Goal: Find specific page/section: Find specific page/section

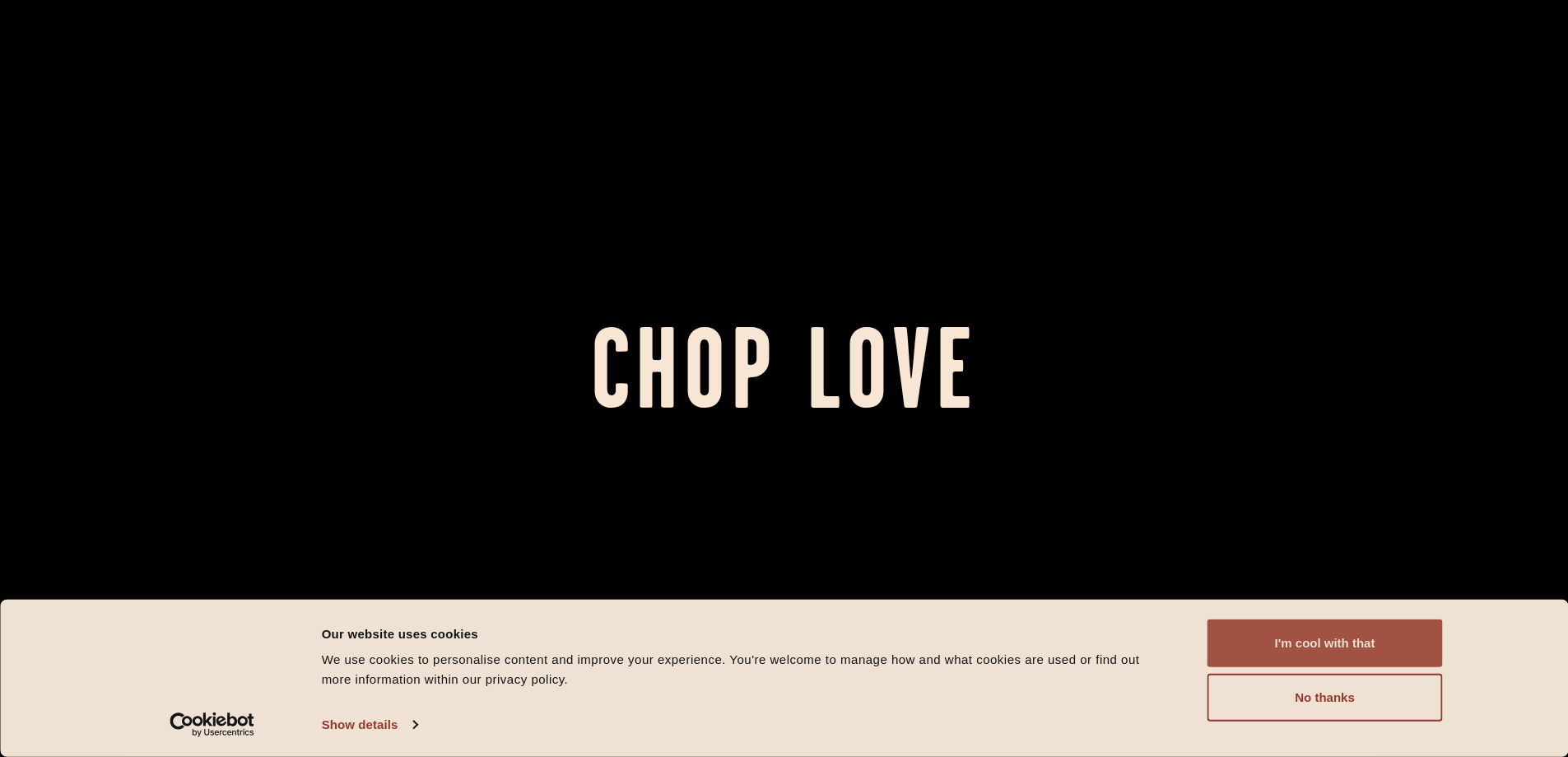
click at [1284, 641] on button "I'm cool with that" at bounding box center [1325, 643] width 235 height 47
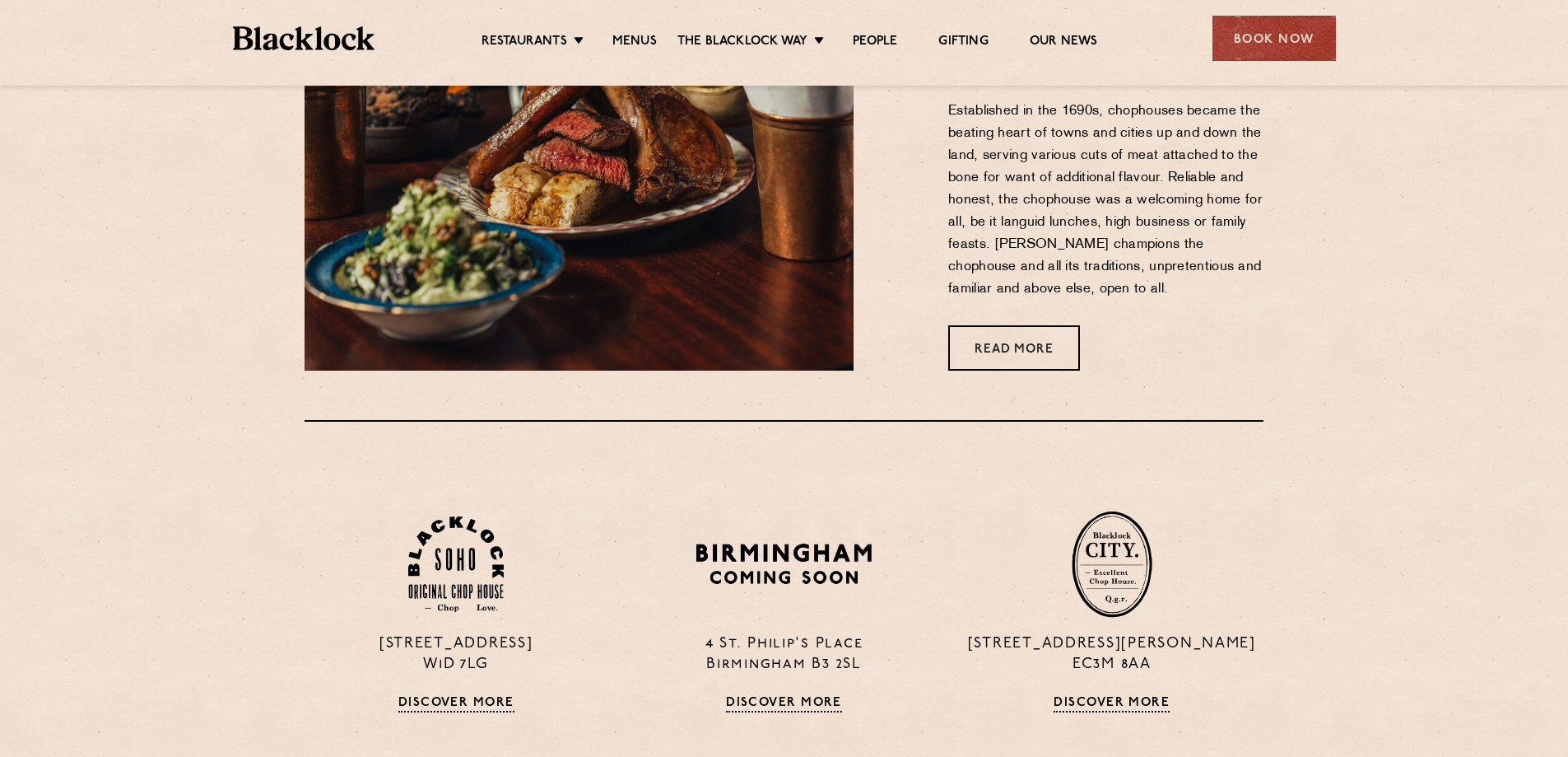
scroll to position [1235, 0]
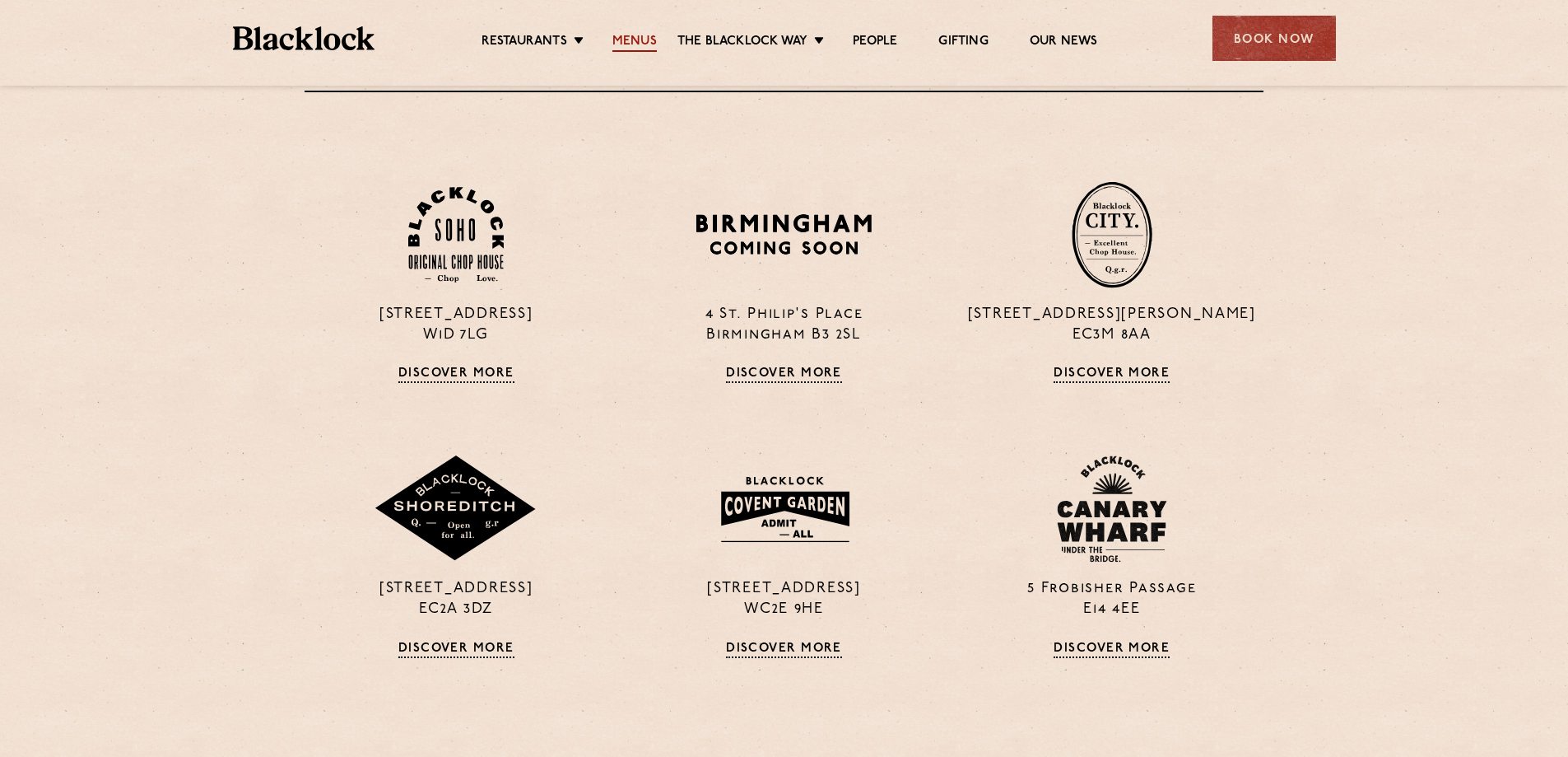
click at [645, 41] on link "Menus" at bounding box center [635, 43] width 45 height 18
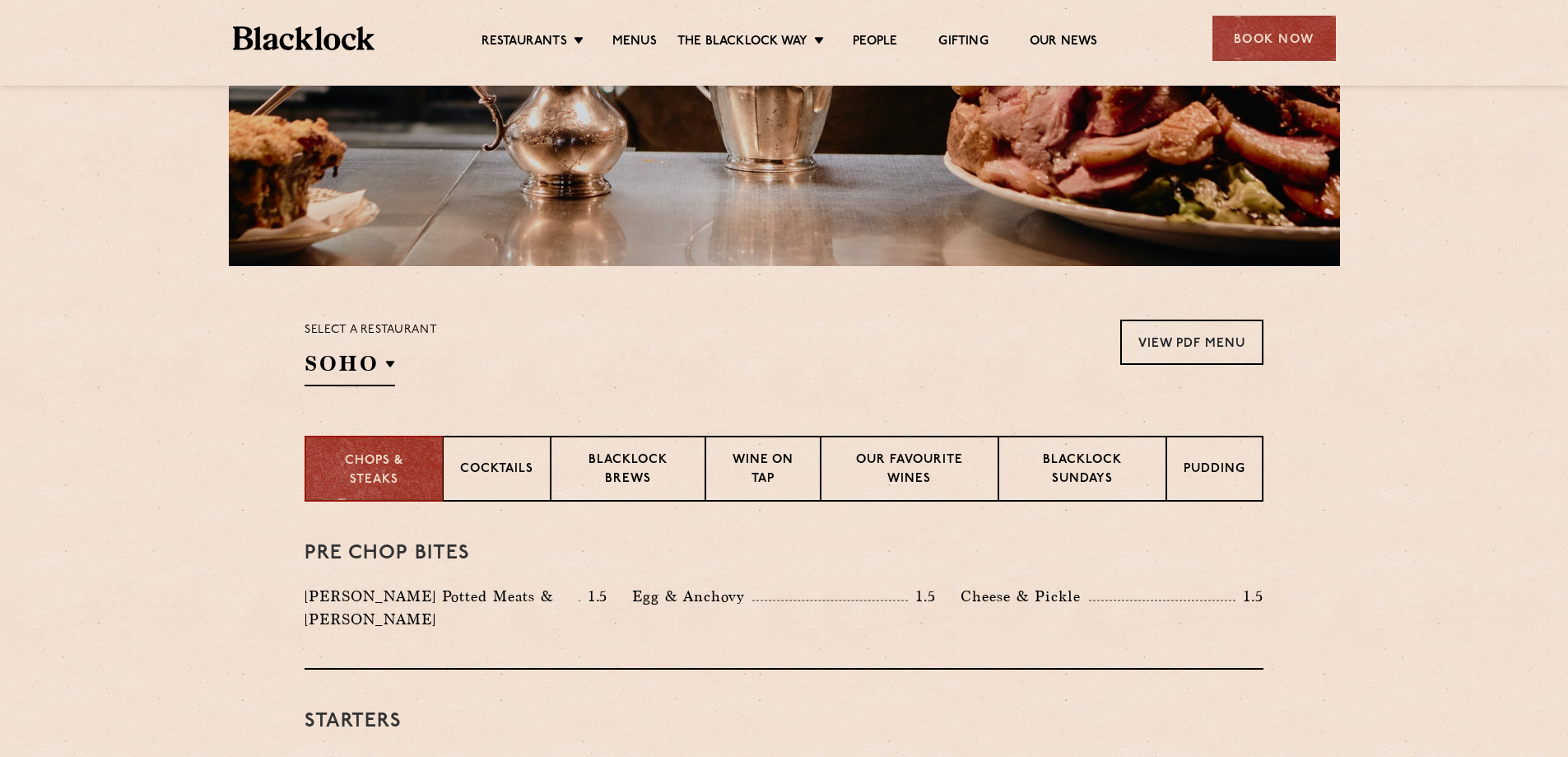
scroll to position [412, 0]
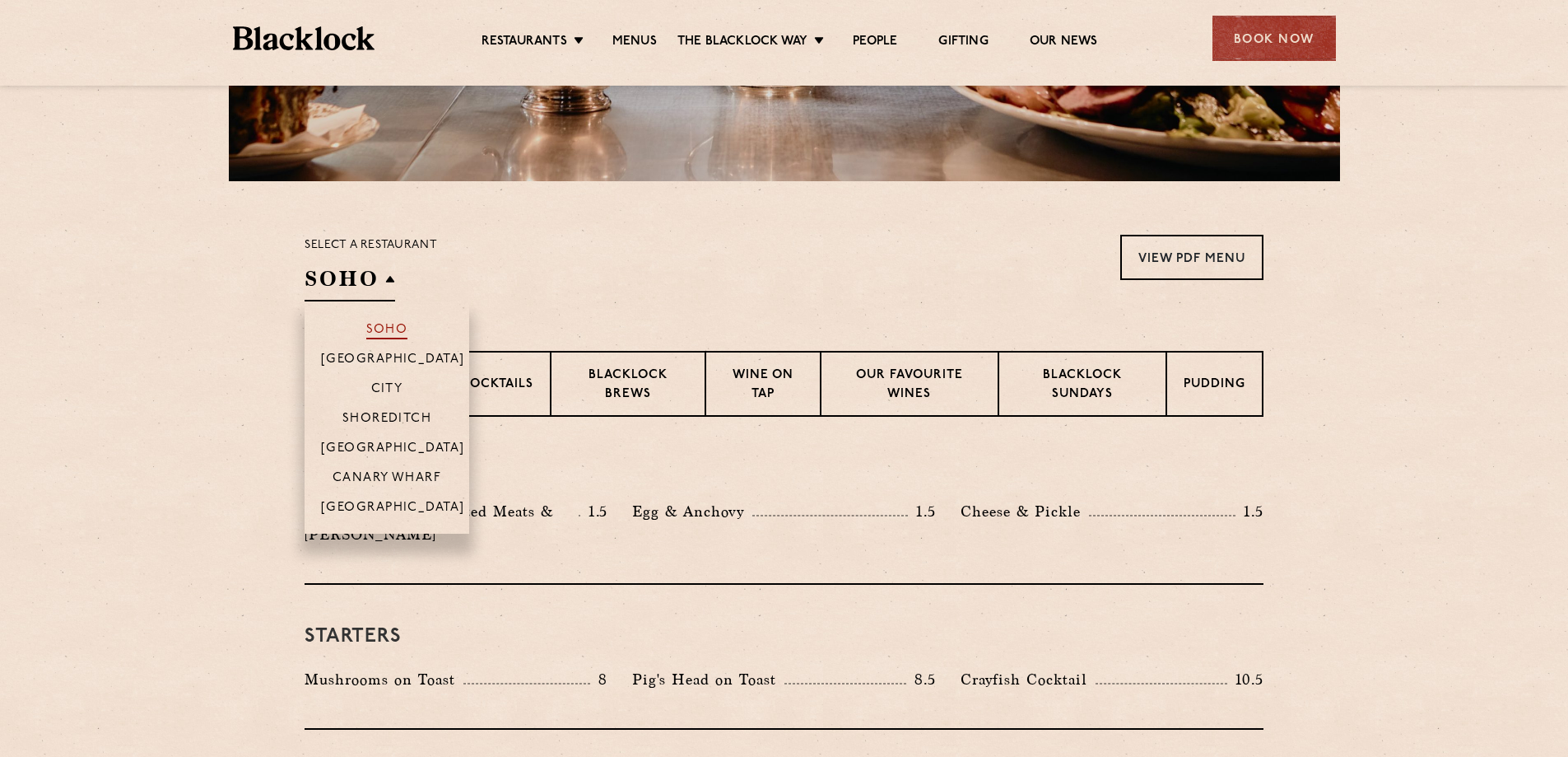
click at [378, 330] on p "Soho" at bounding box center [387, 331] width 42 height 16
click at [373, 287] on h2 "Soho" at bounding box center [349, 283] width 90 height 37
click at [392, 484] on p "Canary Wharf" at bounding box center [387, 479] width 109 height 16
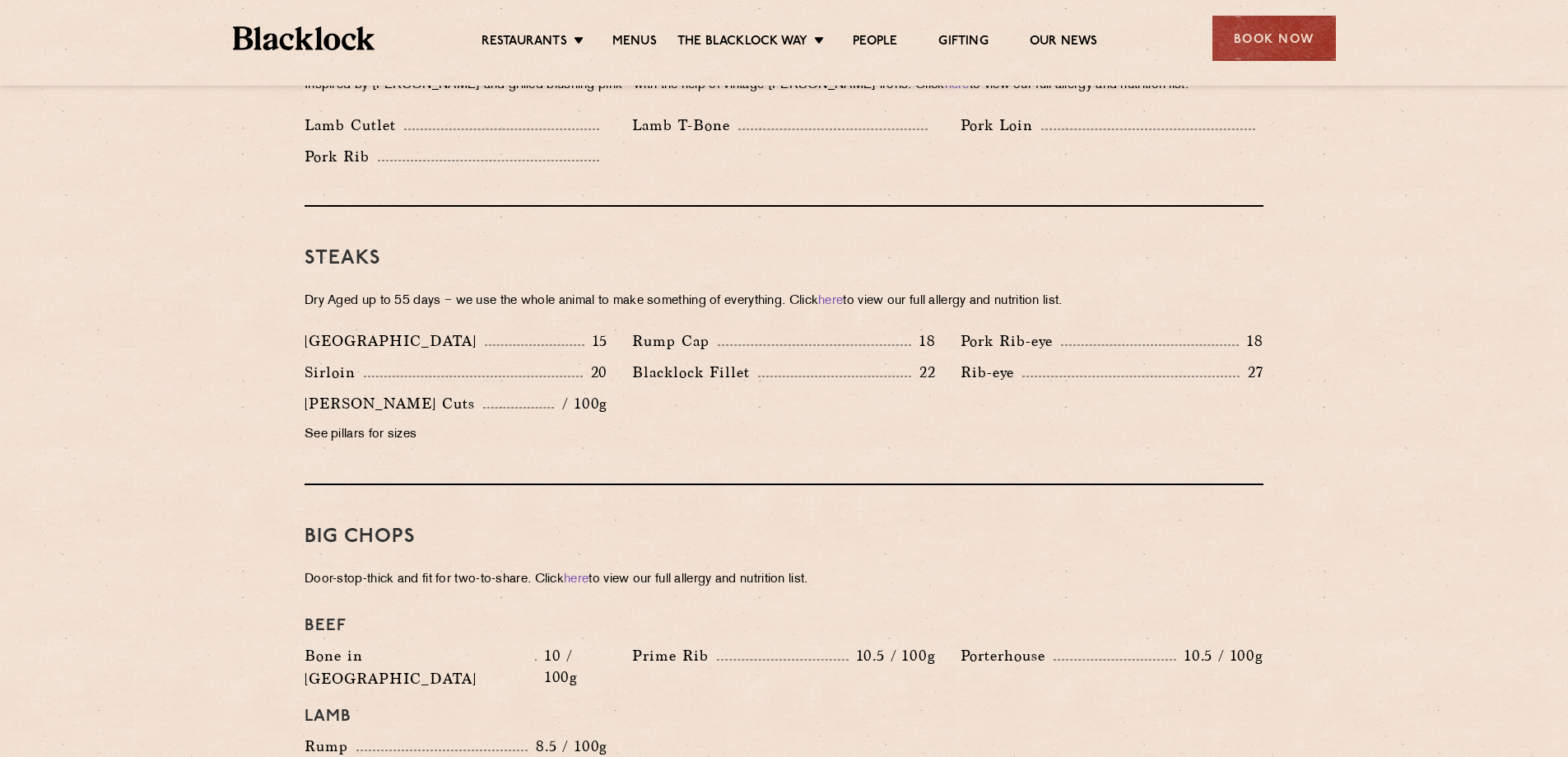
scroll to position [1482, 0]
